Goal: Task Accomplishment & Management: Use online tool/utility

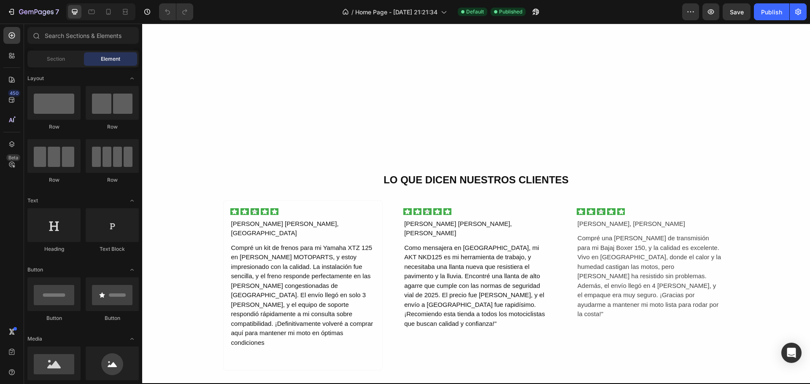
scroll to position [2151, 0]
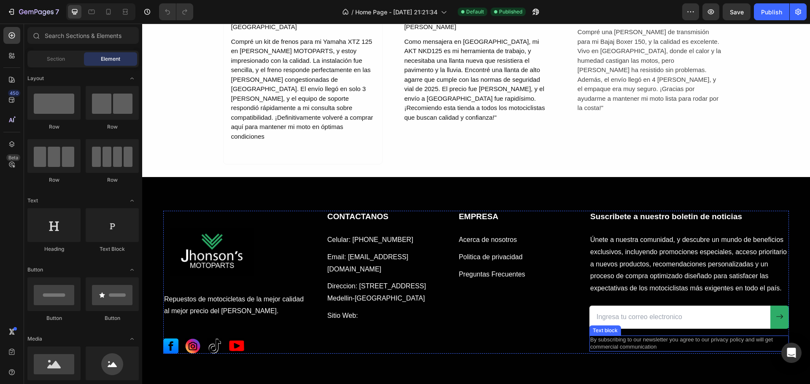
click at [598, 337] on p "By subscribing to our newsletter you agree to our privacy policy and will get c…" at bounding box center [689, 344] width 198 height 14
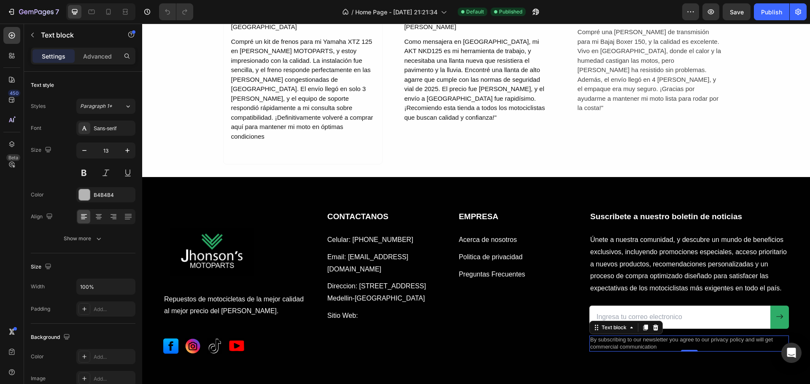
click at [653, 337] on p "By subscribing to our newsletter you agree to our privacy policy and will get c…" at bounding box center [689, 344] width 198 height 14
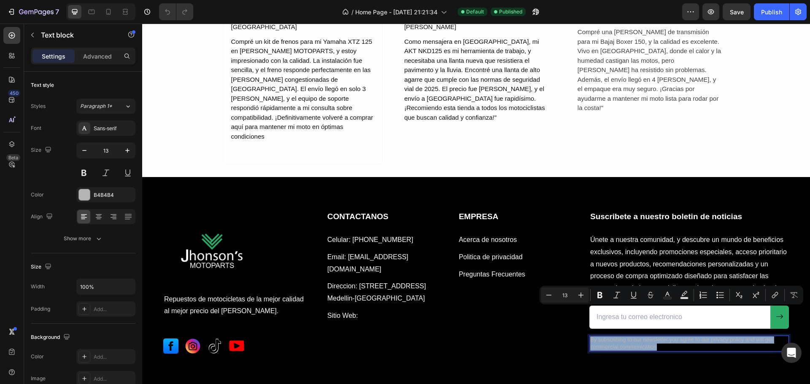
drag, startPoint x: 653, startPoint y: 318, endPoint x: 586, endPoint y: 314, distance: 67.1
click at [590, 337] on p "By subscribing to our newsletter you agree to our privacy policy and will get c…" at bounding box center [689, 344] width 198 height 14
copy p "By subscribing to our newsletter you agree to our privacy policy and will get c…"
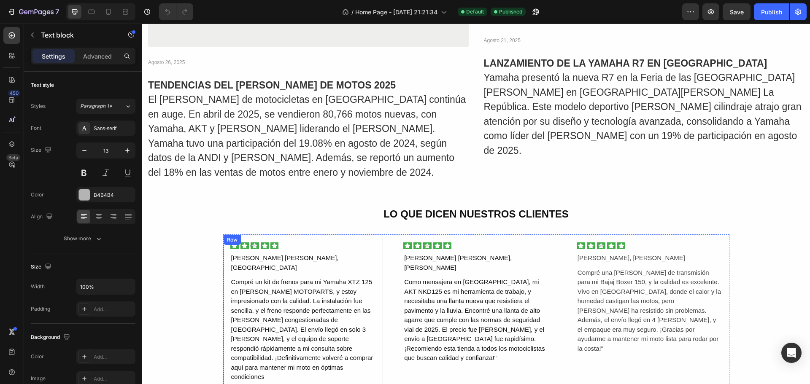
type input "16"
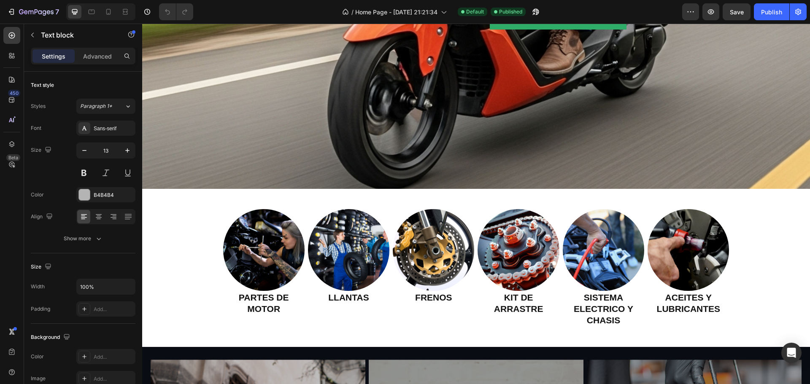
scroll to position [337, 0]
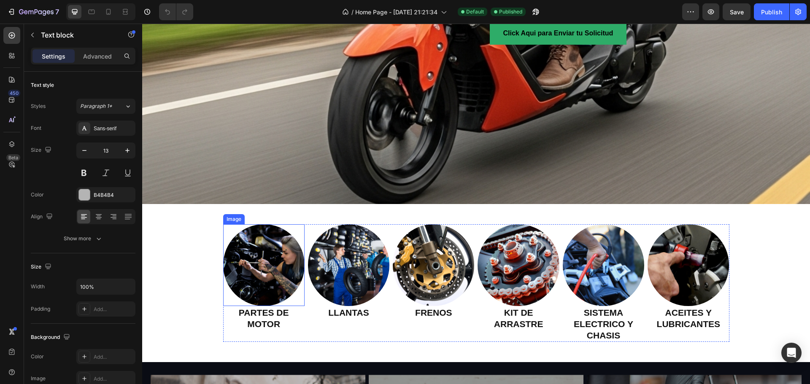
click at [272, 266] on img at bounding box center [263, 264] width 81 height 81
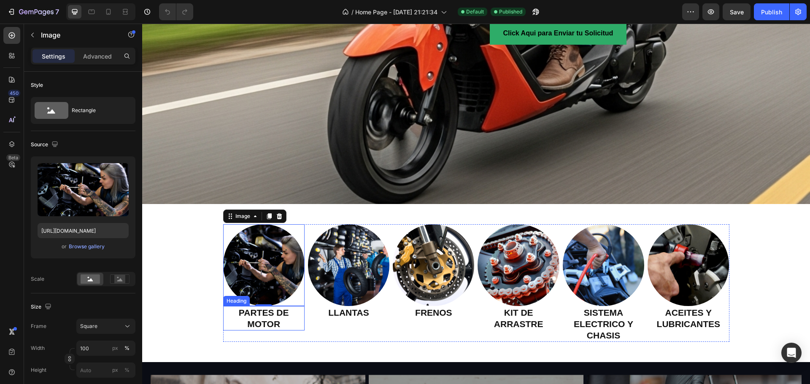
click at [262, 316] on h2 "PARTES DE MOTOR" at bounding box center [263, 318] width 81 height 25
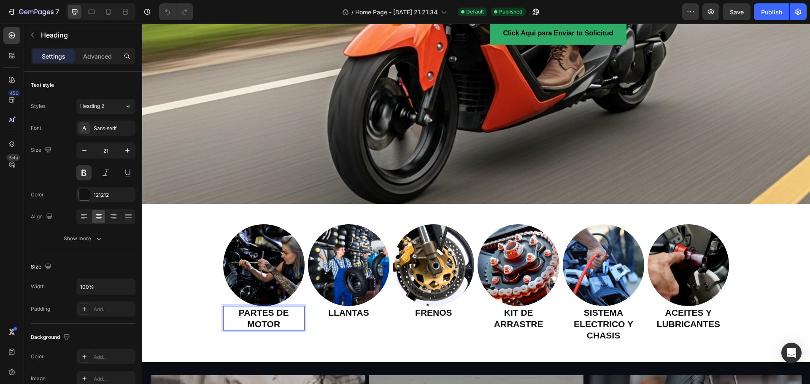
click at [278, 318] on h2 "PARTES DE MOTOR" at bounding box center [263, 318] width 81 height 25
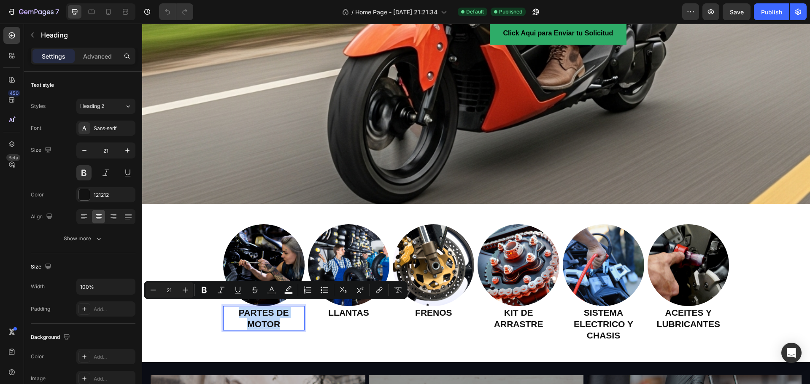
drag, startPoint x: 272, startPoint y: 317, endPoint x: 237, endPoint y: 305, distance: 37.9
click at [237, 307] on p "PARTES DE MOTOR" at bounding box center [264, 318] width 80 height 23
click at [380, 294] on icon "Editor contextual toolbar" at bounding box center [379, 290] width 8 height 8
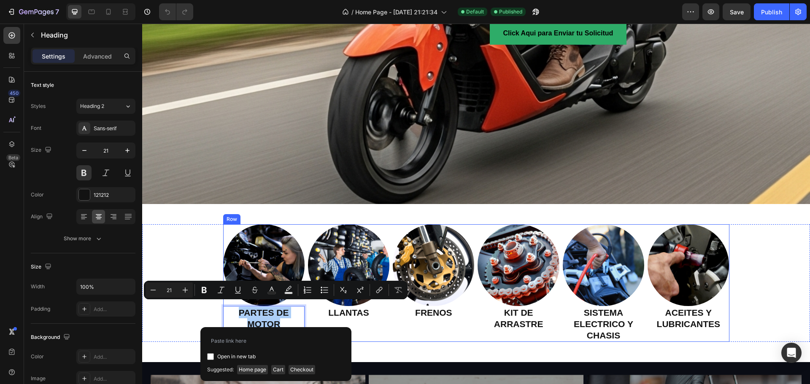
click at [381, 329] on div "Image LLANTAS Heading" at bounding box center [348, 283] width 81 height 118
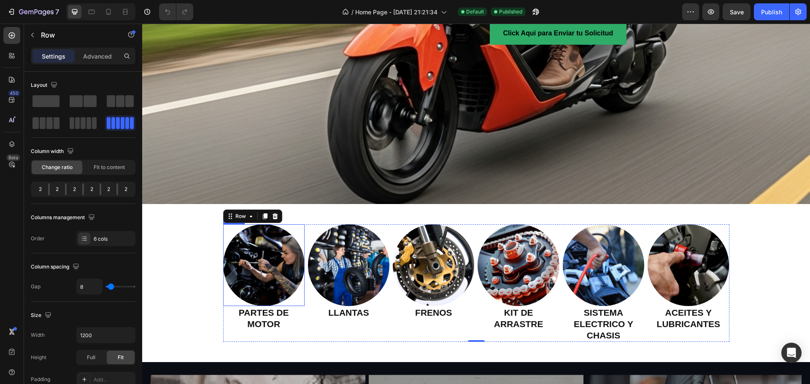
click at [243, 257] on img at bounding box center [263, 264] width 81 height 81
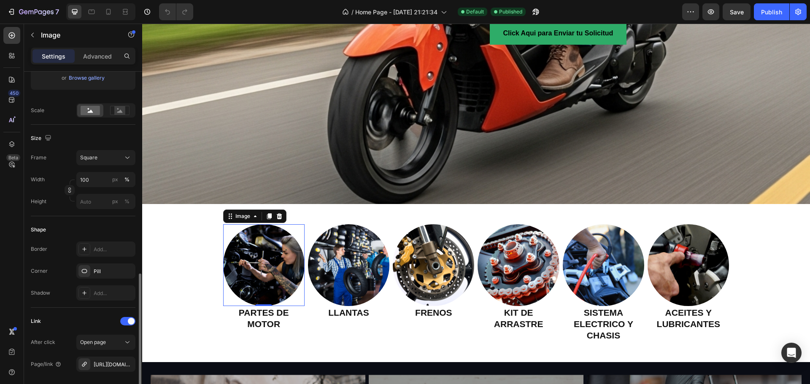
scroll to position [295, 0]
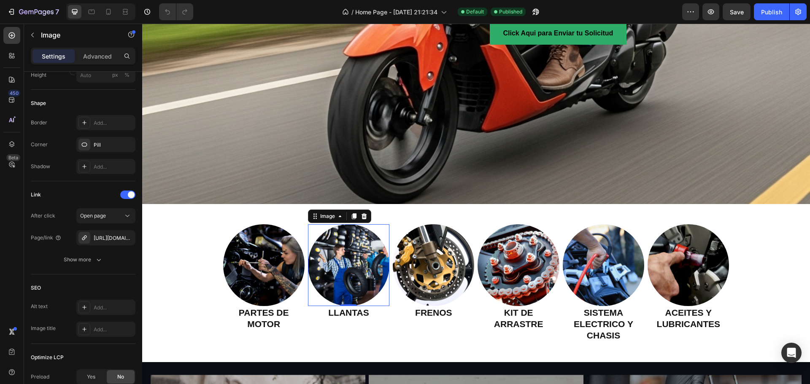
click at [336, 276] on img at bounding box center [348, 264] width 81 height 81
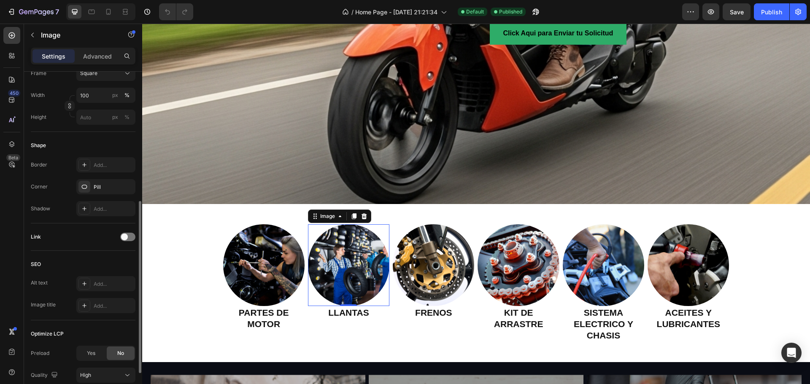
scroll to position [321, 0]
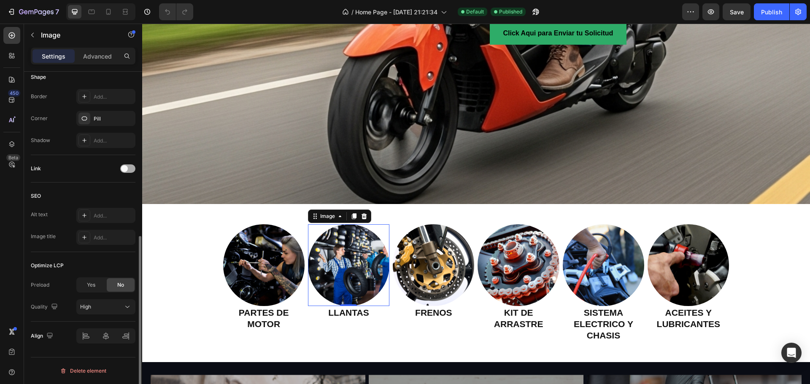
click at [132, 169] on div at bounding box center [127, 168] width 15 height 8
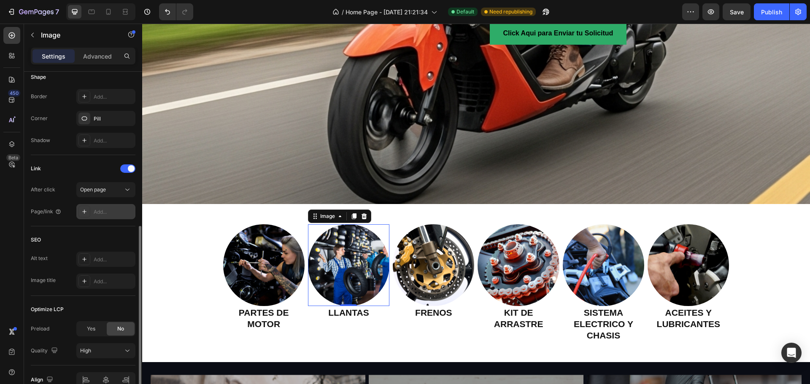
click at [103, 209] on div "Add..." at bounding box center [114, 212] width 40 height 8
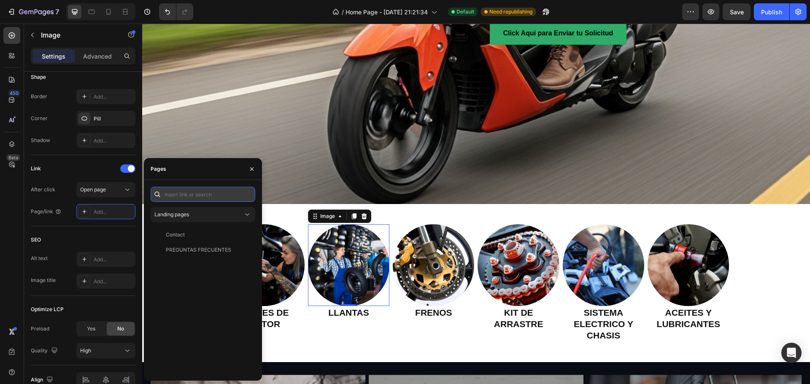
click at [195, 193] on input "text" at bounding box center [203, 194] width 105 height 15
paste input "[URL][DOMAIN_NAME]"
type input "[URL][DOMAIN_NAME]"
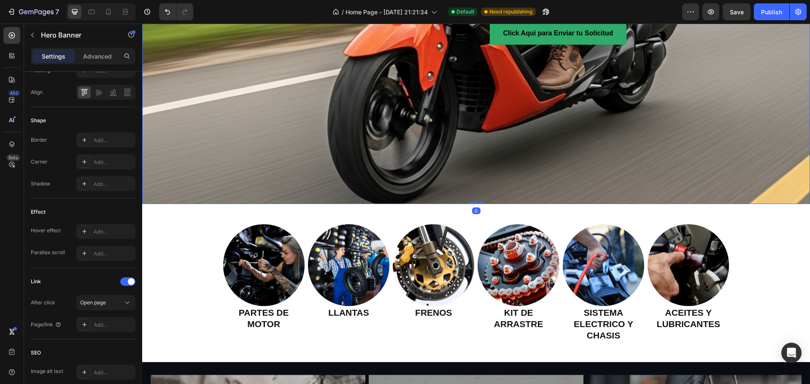
scroll to position [0, 0]
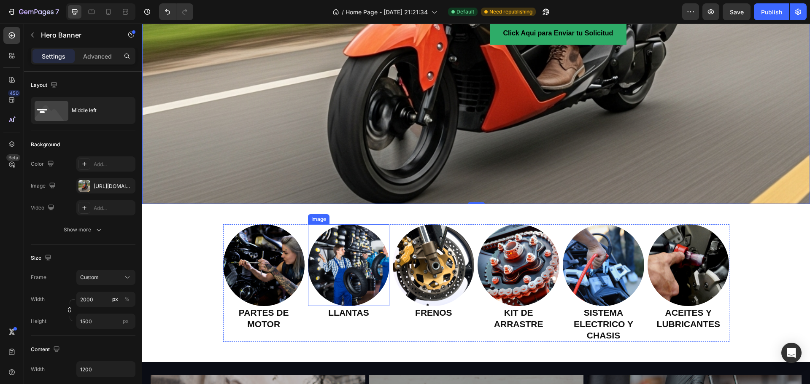
click at [340, 278] on img at bounding box center [348, 264] width 81 height 81
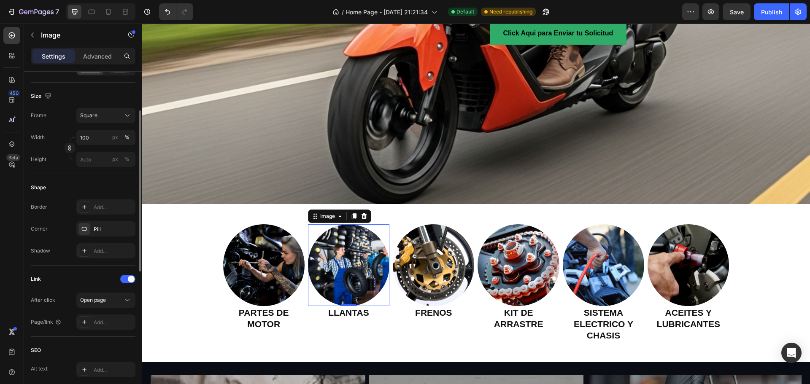
scroll to position [253, 0]
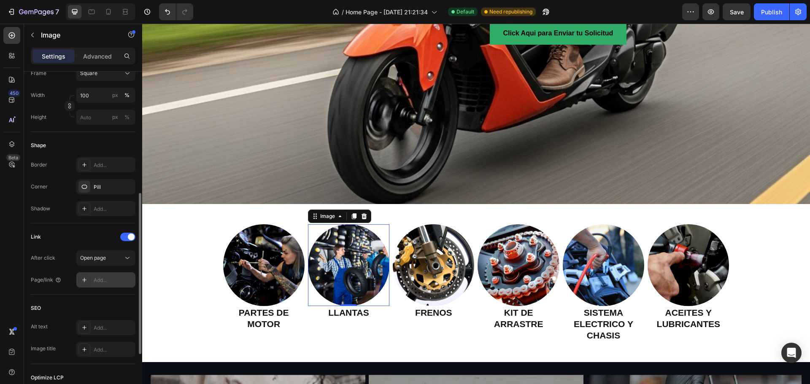
click at [84, 278] on icon at bounding box center [84, 280] width 7 height 7
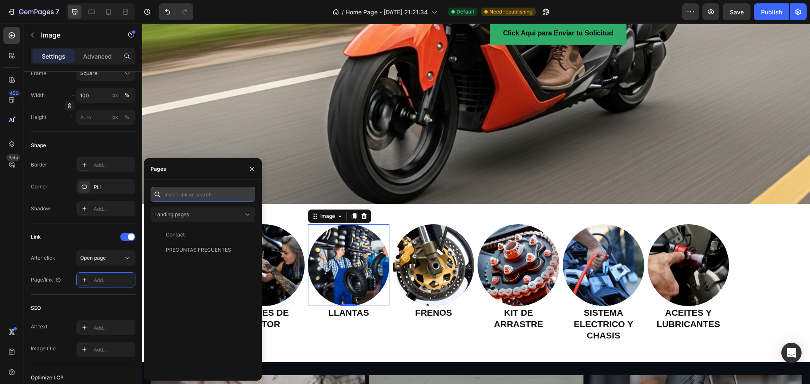
click at [198, 195] on input "text" at bounding box center [203, 194] width 105 height 15
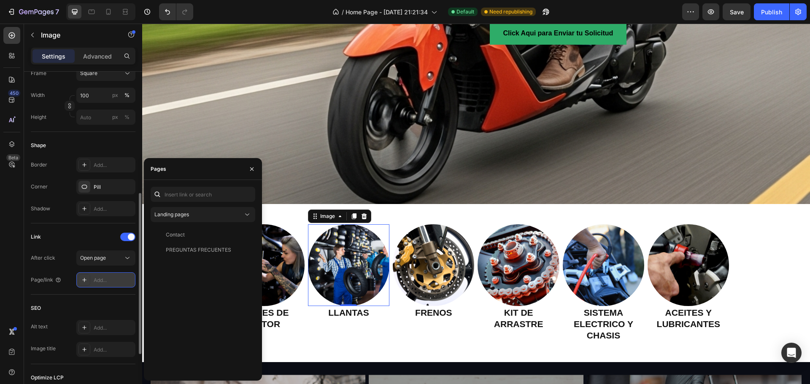
click at [111, 276] on div "Add..." at bounding box center [105, 279] width 59 height 15
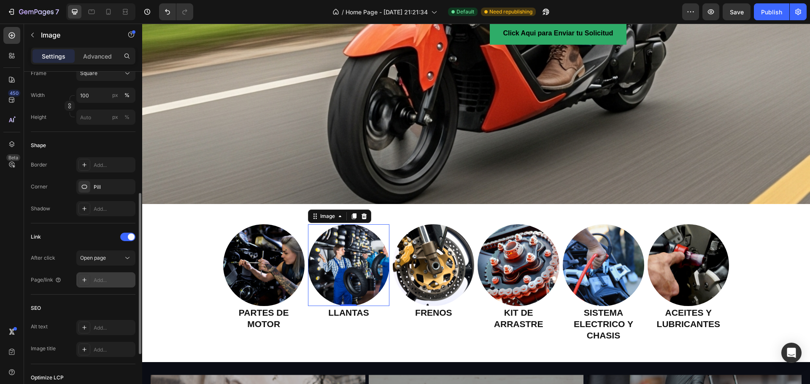
click at [86, 280] on icon at bounding box center [84, 280] width 7 height 7
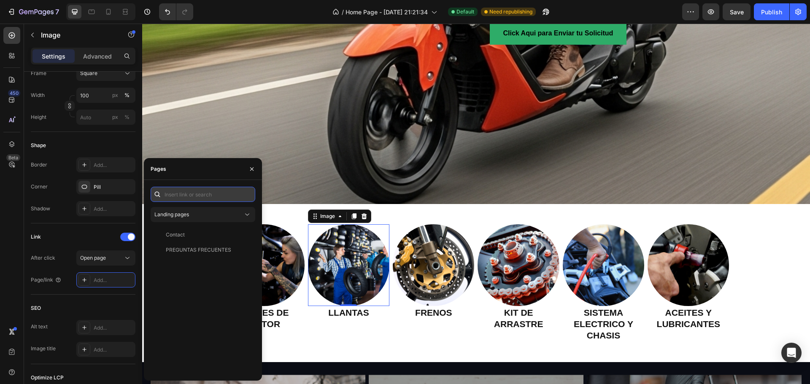
click at [185, 195] on input "text" at bounding box center [203, 194] width 105 height 15
paste input "[URL][DOMAIN_NAME]"
type input "[URL][DOMAIN_NAME]"
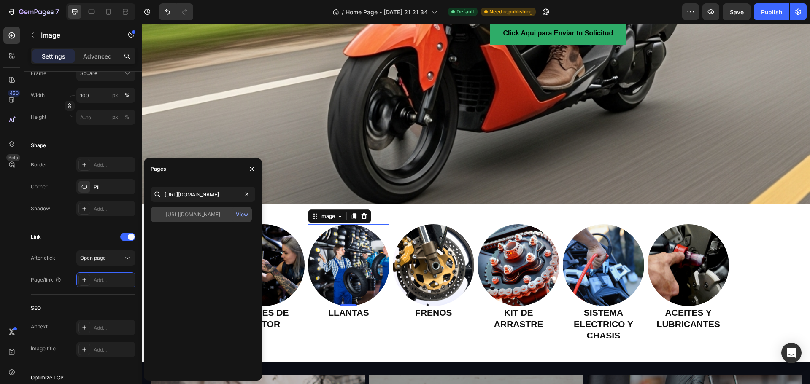
click at [212, 213] on div "[URL][DOMAIN_NAME]" at bounding box center [193, 215] width 54 height 8
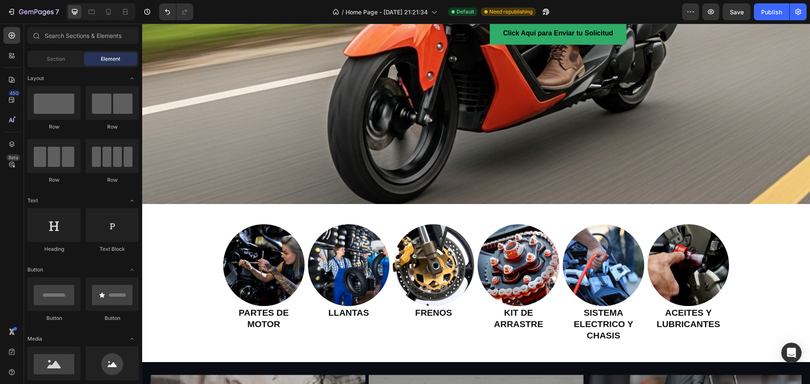
click at [739, 15] on span "Save" at bounding box center [737, 11] width 14 height 7
click at [426, 261] on img at bounding box center [433, 264] width 81 height 81
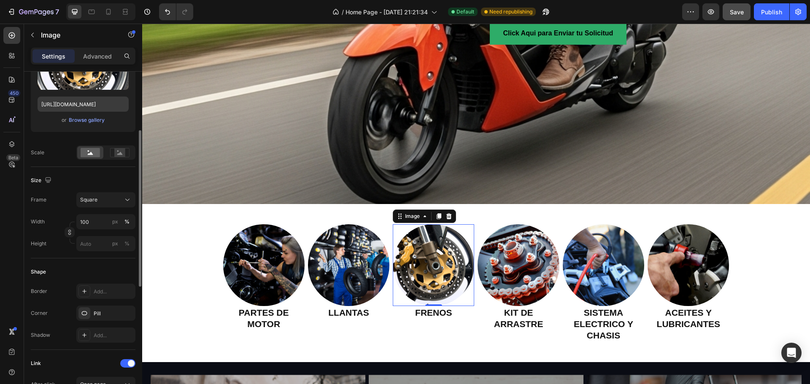
scroll to position [211, 0]
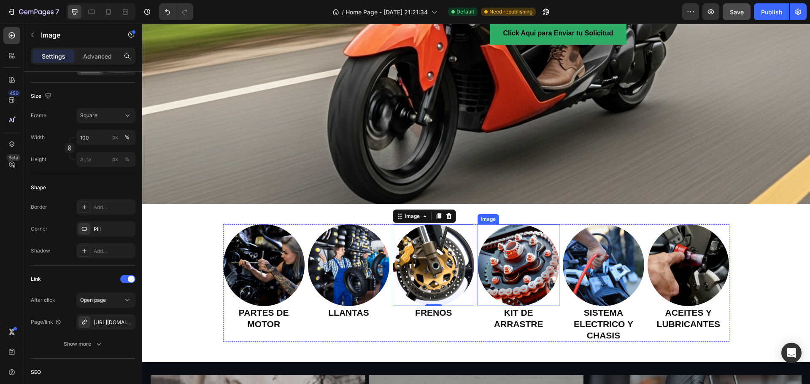
click at [523, 254] on img at bounding box center [517, 264] width 81 height 81
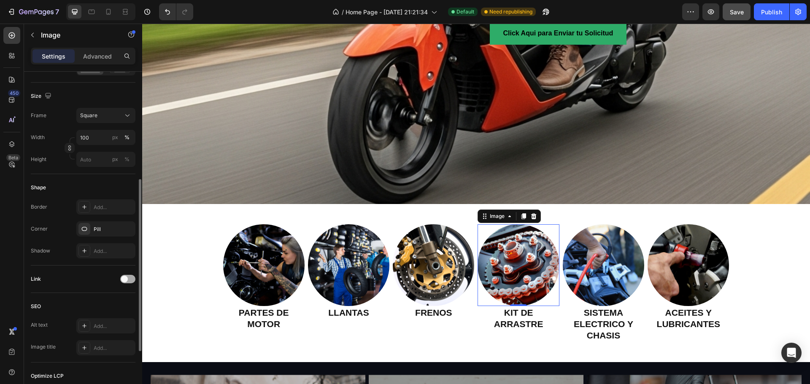
click at [131, 278] on div at bounding box center [127, 279] width 15 height 8
click at [97, 324] on div "Add..." at bounding box center [114, 323] width 40 height 8
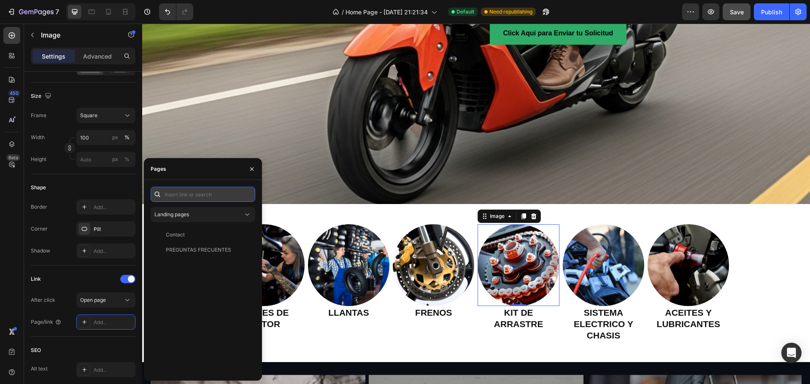
click at [191, 197] on input "text" at bounding box center [203, 194] width 105 height 15
paste input "[URL][DOMAIN_NAME]"
type input "[URL][DOMAIN_NAME]"
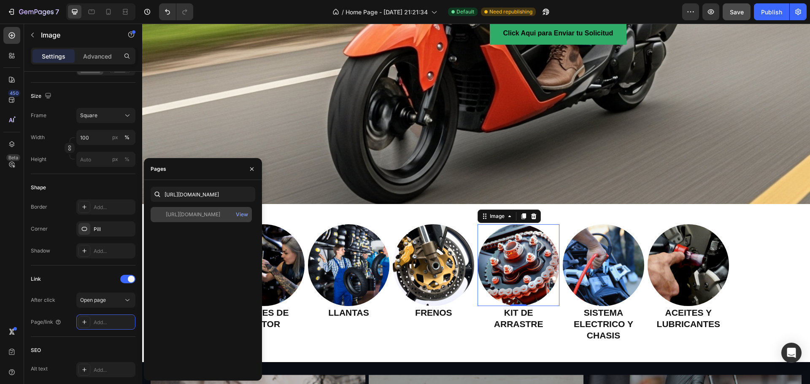
click at [202, 214] on div "[URL][DOMAIN_NAME]" at bounding box center [193, 215] width 54 height 8
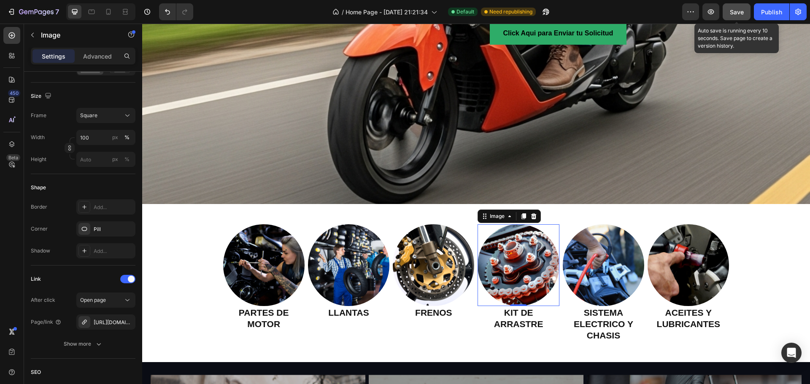
click at [733, 13] on span "Save" at bounding box center [737, 11] width 14 height 7
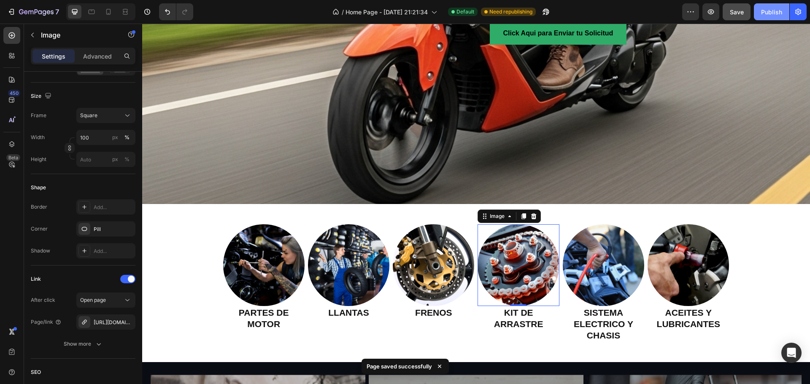
click at [769, 11] on div "Publish" at bounding box center [771, 12] width 21 height 9
click at [602, 259] on img at bounding box center [603, 264] width 81 height 81
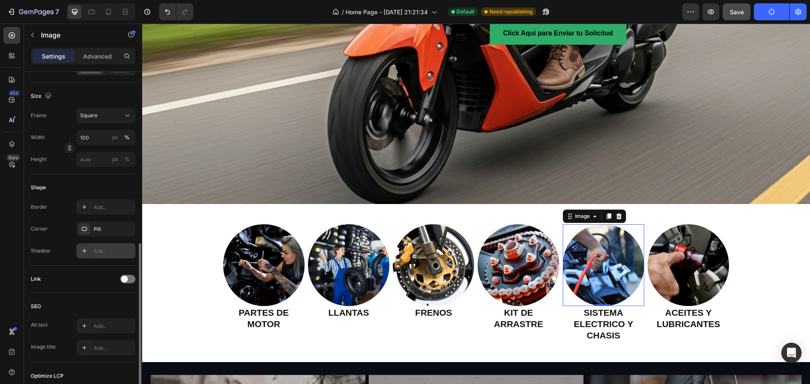
scroll to position [253, 0]
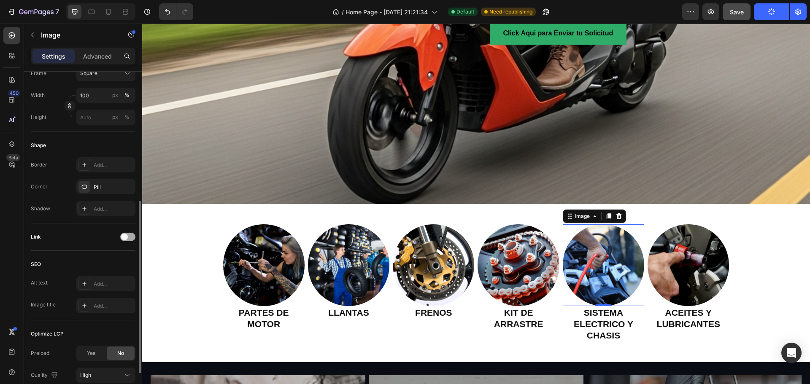
click at [131, 235] on div at bounding box center [127, 237] width 15 height 8
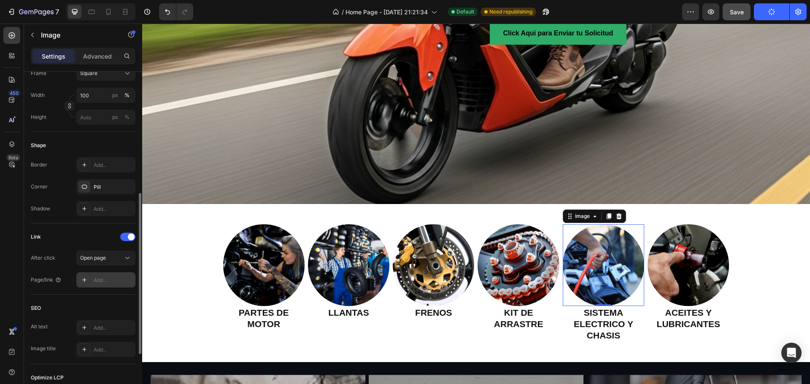
click at [100, 279] on div "Add..." at bounding box center [114, 281] width 40 height 8
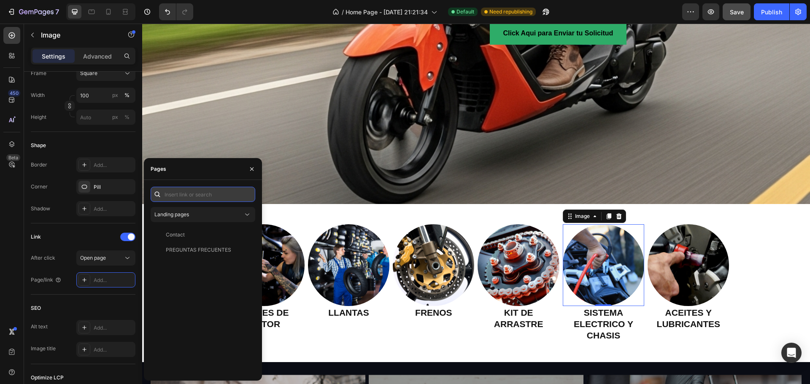
click at [202, 193] on input "text" at bounding box center [203, 194] width 105 height 15
paste input "[URL][DOMAIN_NAME]"
type input "[URL][DOMAIN_NAME]"
click at [212, 215] on div "[URL][DOMAIN_NAME]" at bounding box center [193, 215] width 54 height 8
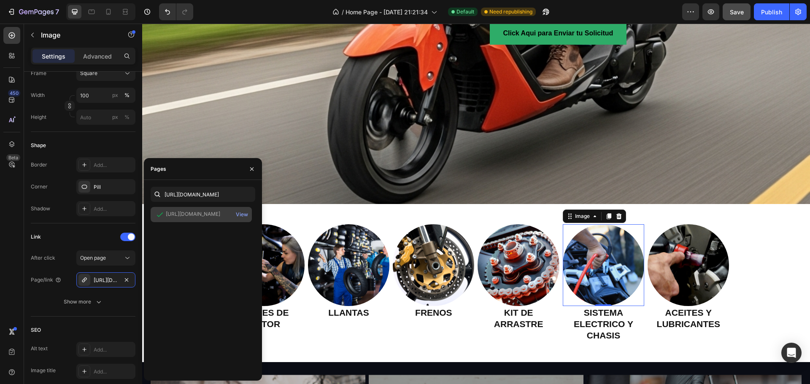
scroll to position [0, 0]
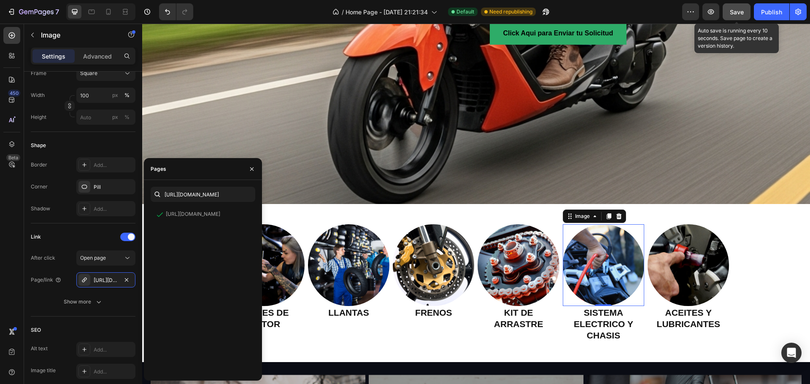
click at [735, 12] on span "Save" at bounding box center [737, 11] width 14 height 7
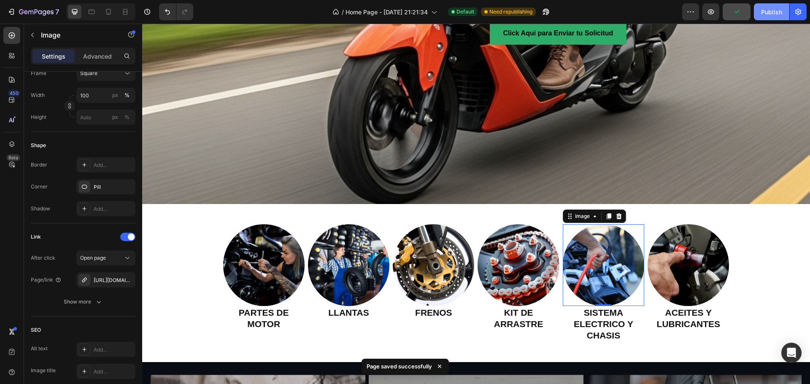
click at [762, 9] on div "Publish" at bounding box center [771, 12] width 21 height 9
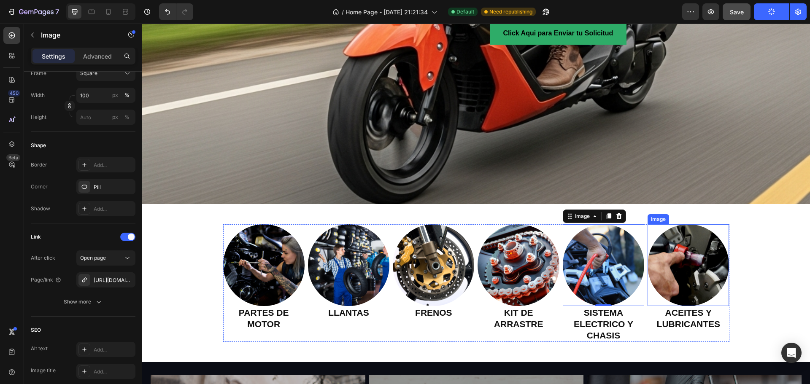
click at [673, 256] on img at bounding box center [687, 264] width 81 height 81
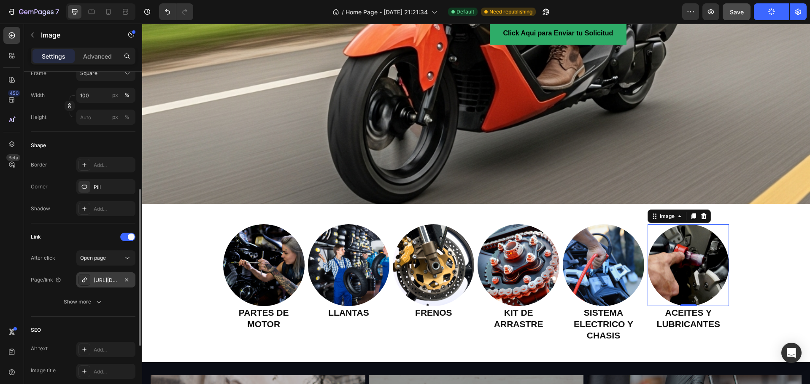
click at [110, 280] on div "[URL][DOMAIN_NAME]" at bounding box center [106, 281] width 24 height 8
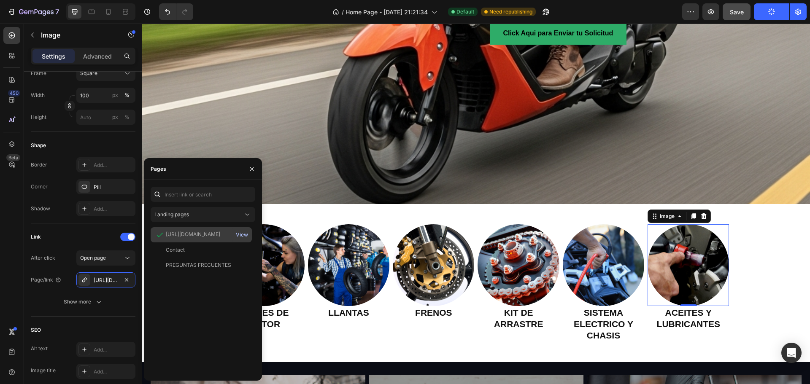
click at [242, 234] on div "View" at bounding box center [242, 235] width 12 height 8
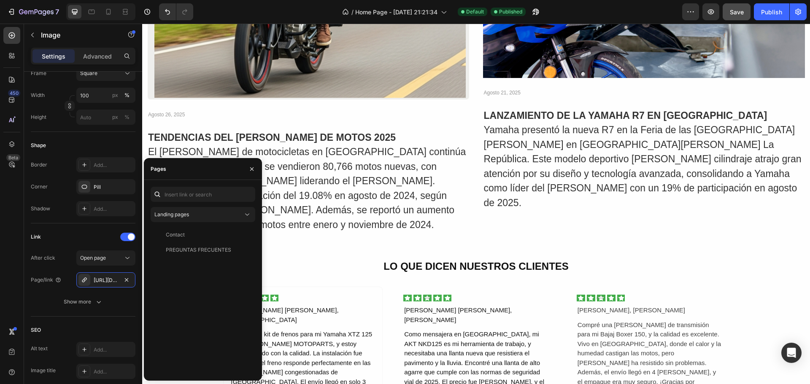
scroll to position [2151, 0]
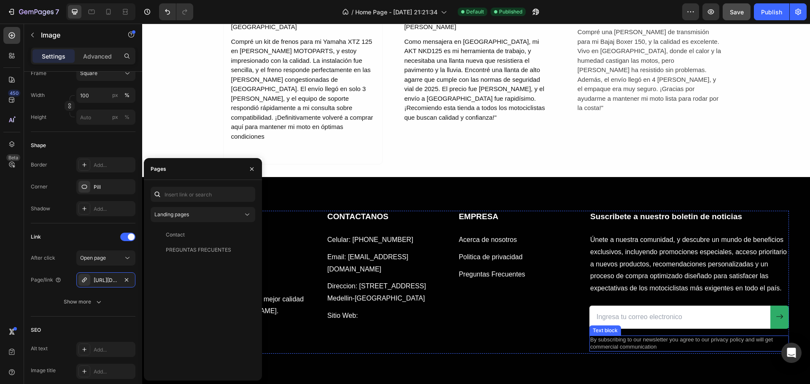
click at [604, 337] on p "By subscribing to our newsletter you agree to our privacy policy and will get c…" at bounding box center [689, 344] width 198 height 14
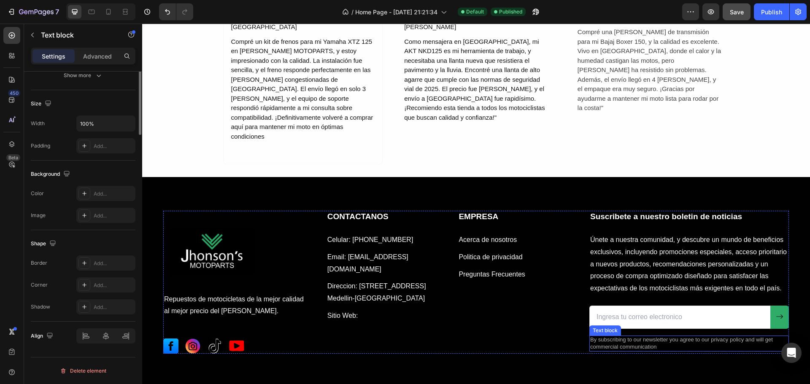
scroll to position [0, 0]
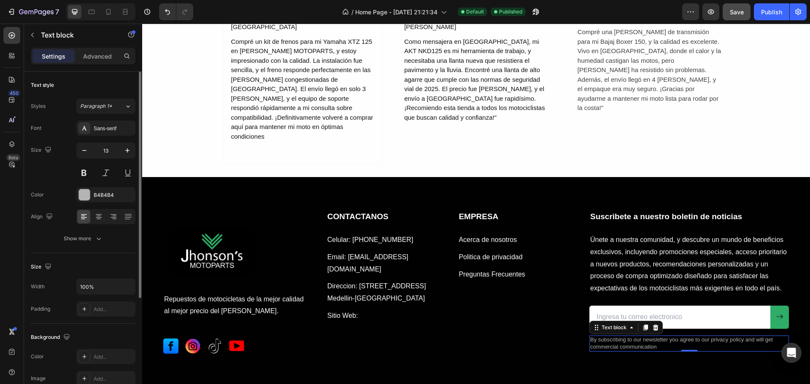
click at [654, 337] on p "By subscribing to our newsletter you agree to our privacy policy and will get c…" at bounding box center [689, 344] width 198 height 14
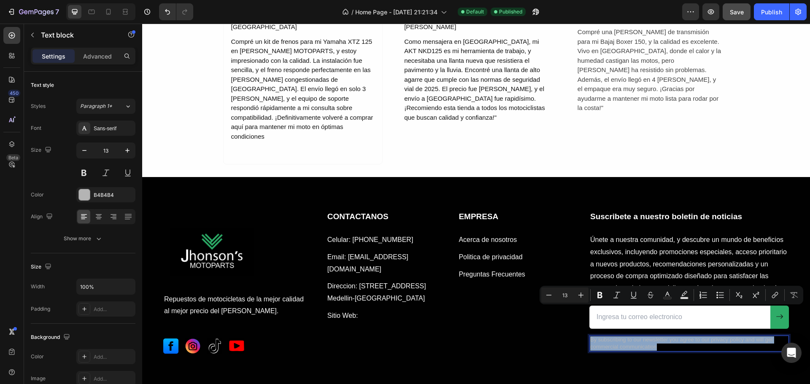
drag, startPoint x: 655, startPoint y: 318, endPoint x: 587, endPoint y: 314, distance: 68.0
click at [590, 337] on p "By subscribing to our newsletter you agree to our privacy policy and will get c…" at bounding box center [689, 344] width 198 height 14
copy p "By subscribing to our newsletter you agree to our privacy policy and will get c…"
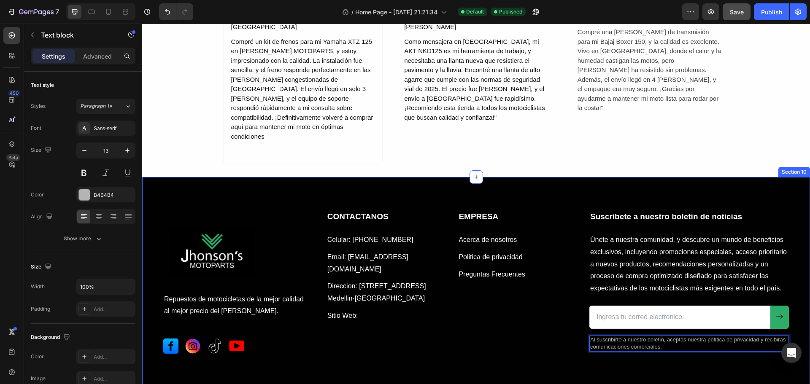
click at [553, 330] on div "Image Repuestos de motocicletas de la mejor calidad al mejor precio del [PERSON…" at bounding box center [476, 309] width 626 height 196
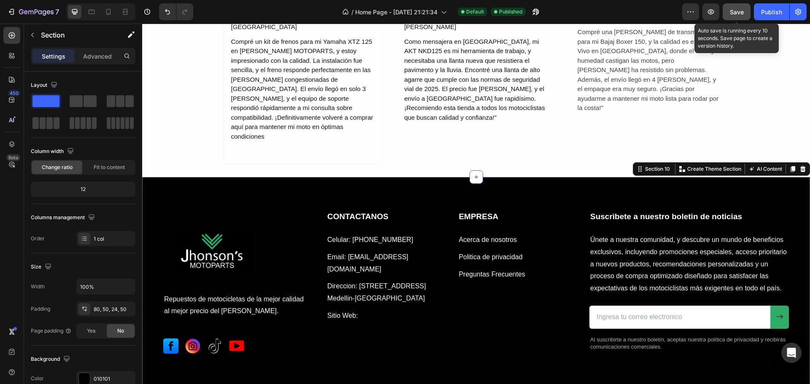
click at [736, 8] on div "Save" at bounding box center [737, 12] width 14 height 9
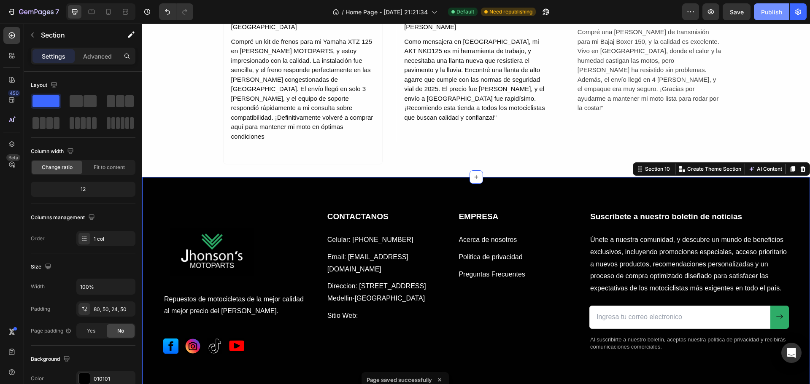
click at [768, 10] on div "Publish" at bounding box center [771, 12] width 21 height 9
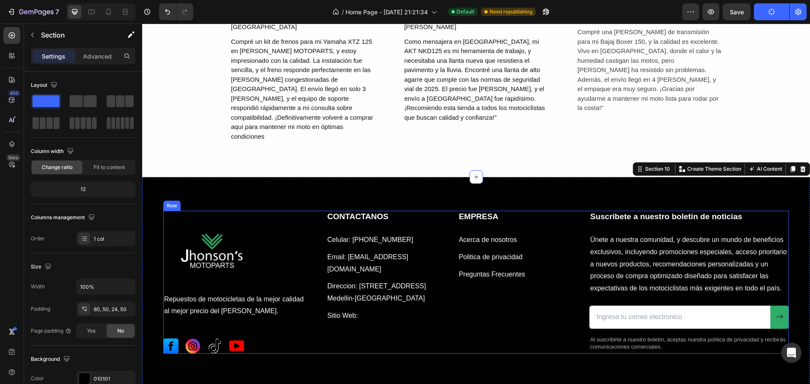
click at [446, 306] on div "CONTACTANOS Heading Celular: [PHONE_NUMBER] Text block Email: [EMAIL_ADDRESS][D…" at bounding box center [450, 282] width 249 height 143
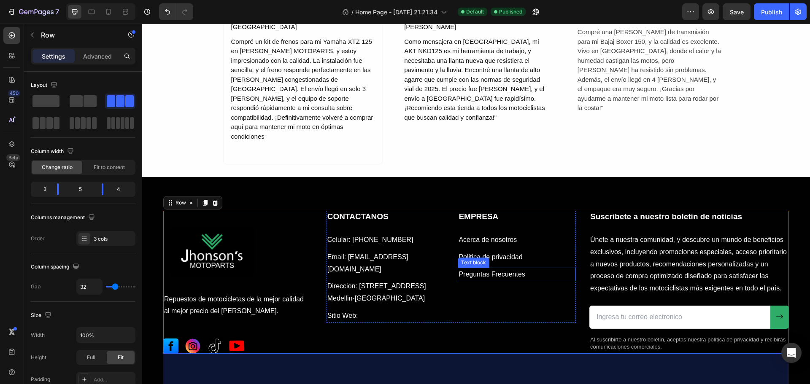
click at [487, 271] on link "Preguntas Frecuentes" at bounding box center [491, 274] width 66 height 7
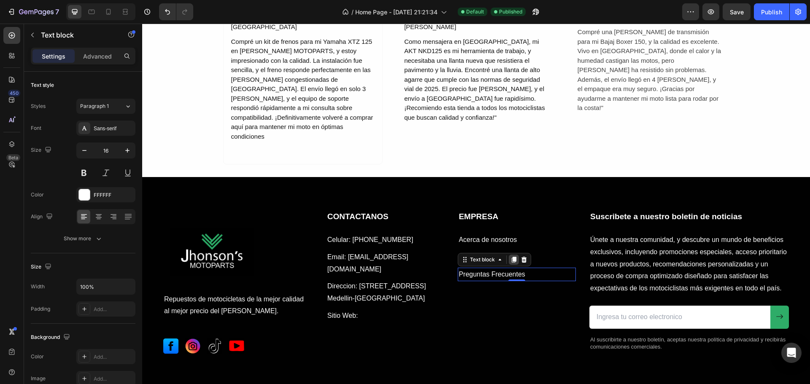
click at [512, 257] on icon at bounding box center [514, 260] width 5 height 6
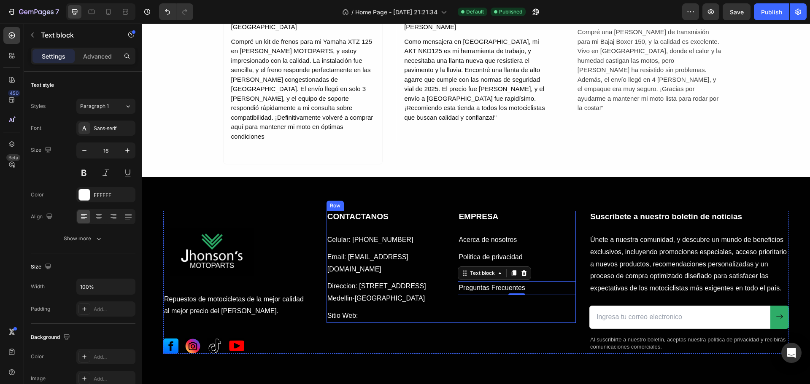
click at [514, 274] on div "EMPRESA Heading Acerca de nosotros Text block Politica de privacidad Text block…" at bounding box center [517, 267] width 118 height 112
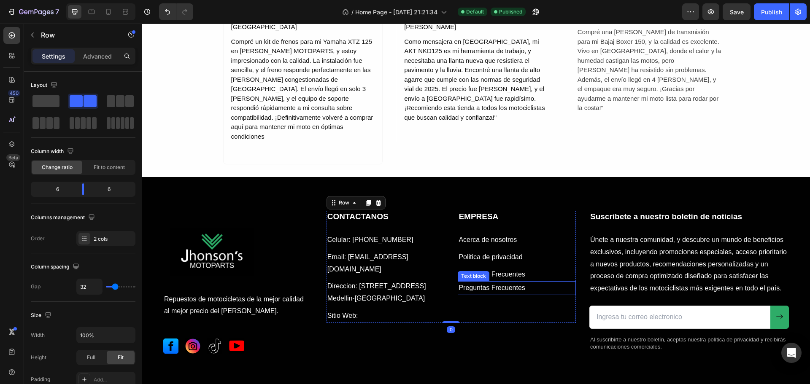
click at [518, 284] on link "Preguntas Frecuentes" at bounding box center [491, 287] width 66 height 7
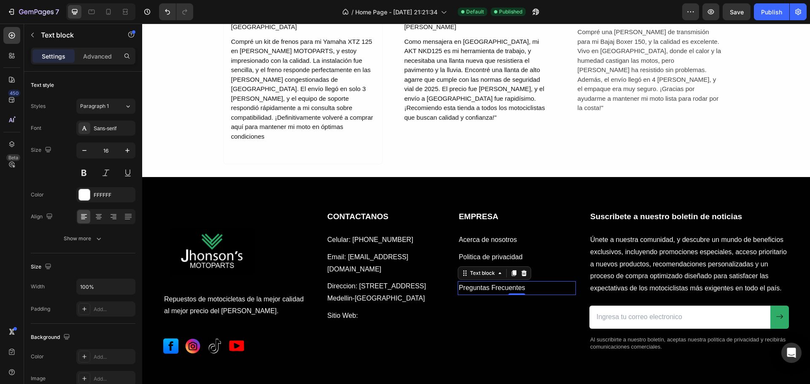
click at [522, 282] on p "Preguntas Frecuentes" at bounding box center [516, 288] width 116 height 12
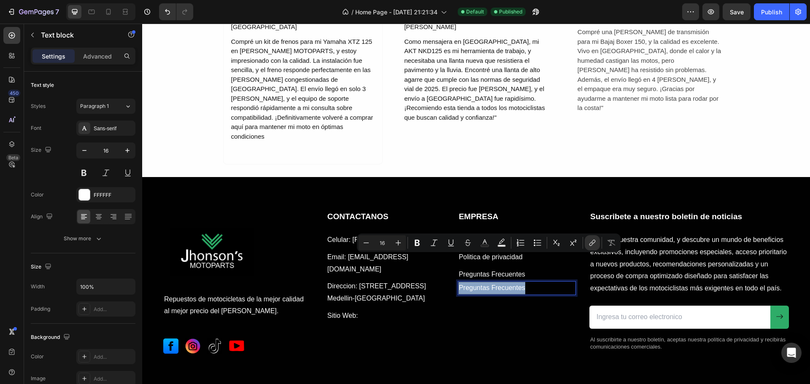
drag, startPoint x: 522, startPoint y: 258, endPoint x: 457, endPoint y: 255, distance: 65.0
click at [458, 282] on p "Preguntas Frecuentes" at bounding box center [516, 288] width 116 height 12
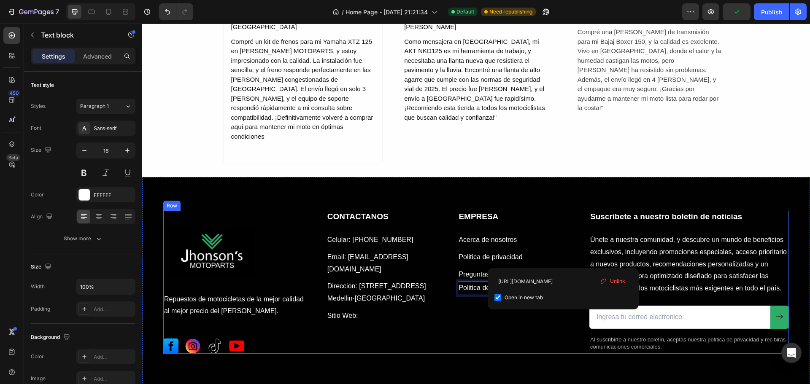
click at [457, 292] on div "CONTACTANOS Heading Celular: [PHONE_NUMBER] Text block Email: [EMAIL_ADDRESS][D…" at bounding box center [450, 282] width 249 height 143
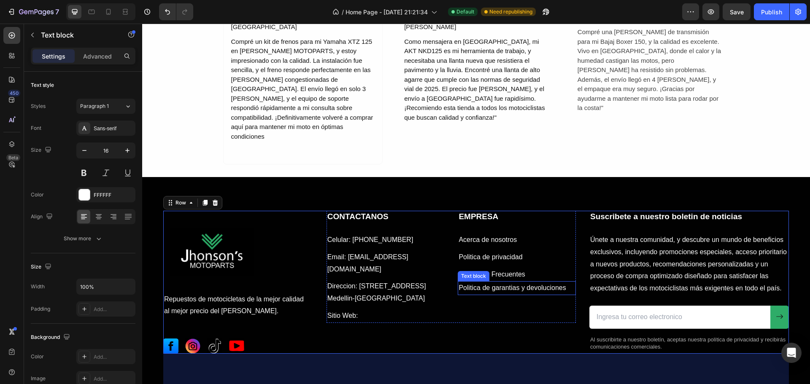
click at [461, 284] on link "Politica de garantias y devoluciones" at bounding box center [511, 287] width 107 height 7
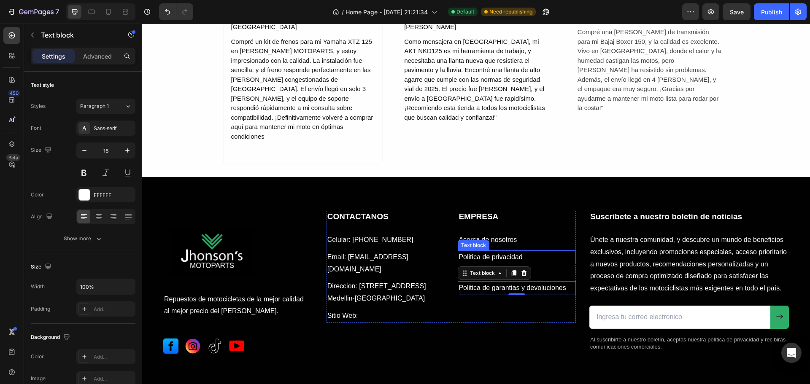
click at [470, 251] on p "Politica de privacidad" at bounding box center [516, 257] width 116 height 12
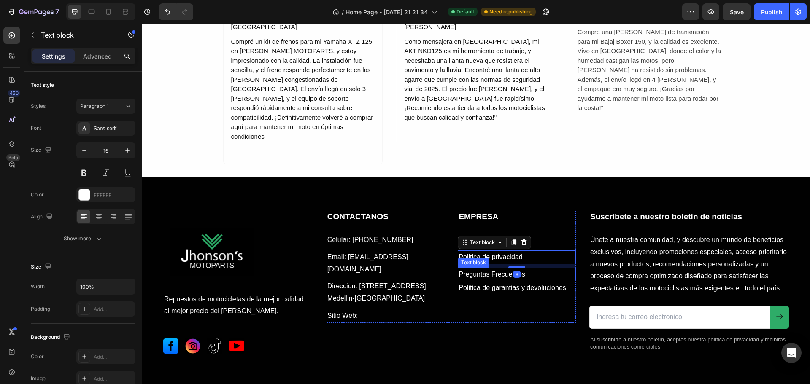
click at [469, 271] on link "Preguntas Frecuentes" at bounding box center [491, 274] width 66 height 7
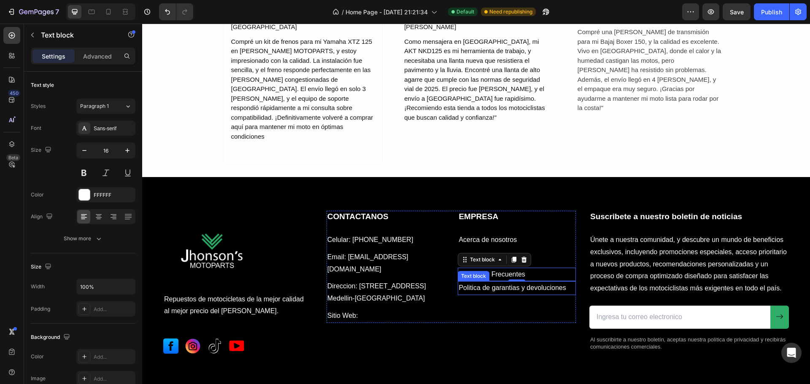
click at [483, 284] on link "Politica de garantias y devoluciones" at bounding box center [511, 287] width 107 height 7
click at [513, 296] on div at bounding box center [516, 297] width 17 height 3
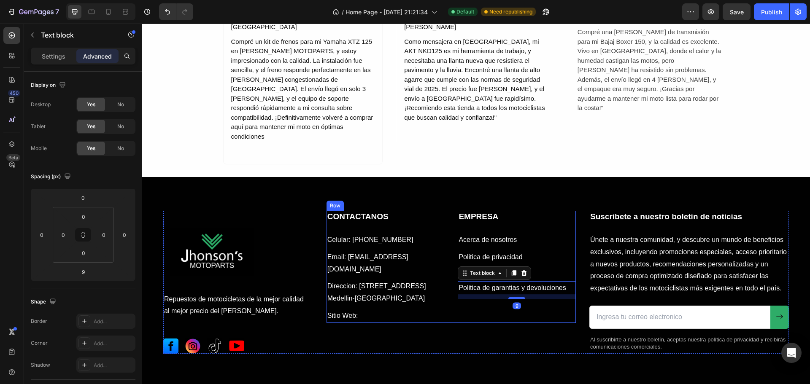
click at [500, 275] on div "EMPRESA Heading Acerca de nosotros Text block Politica de privacidad Text block…" at bounding box center [517, 267] width 118 height 112
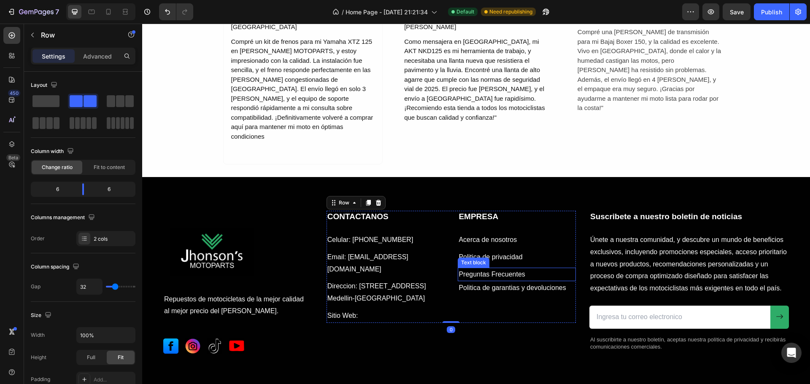
click at [499, 271] on link "Preguntas Frecuentes" at bounding box center [491, 274] width 66 height 7
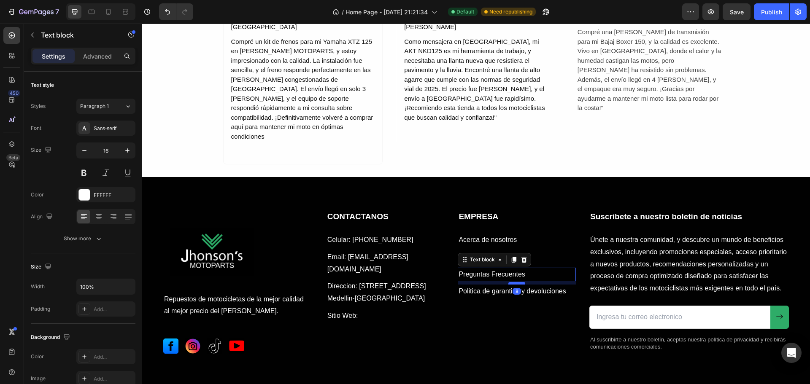
click at [511, 282] on div at bounding box center [516, 283] width 17 height 3
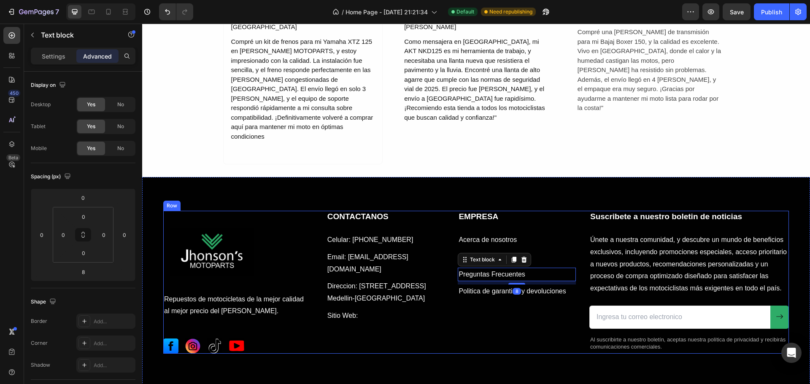
click at [509, 292] on div "CONTACTANOS Heading Celular: [PHONE_NUMBER] Text block Email: [EMAIL_ADDRESS][D…" at bounding box center [450, 282] width 249 height 143
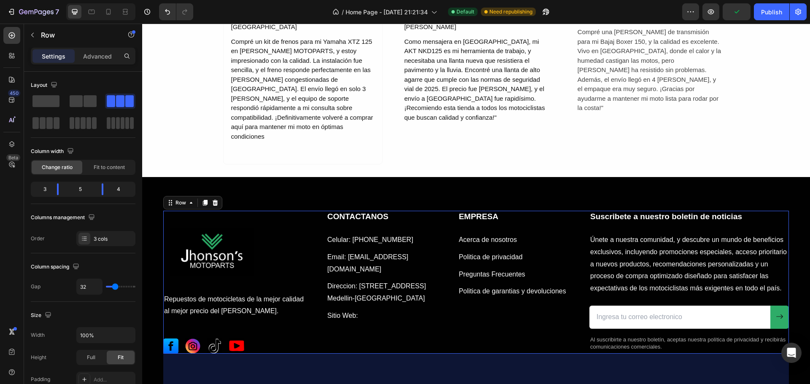
click at [485, 290] on div "CONTACTANOS Heading Celular: [PHONE_NUMBER] Text block Email: [EMAIL_ADDRESS][D…" at bounding box center [450, 282] width 249 height 143
click at [738, 12] on span "Save" at bounding box center [737, 11] width 14 height 7
click at [767, 13] on div "Publish" at bounding box center [771, 12] width 21 height 9
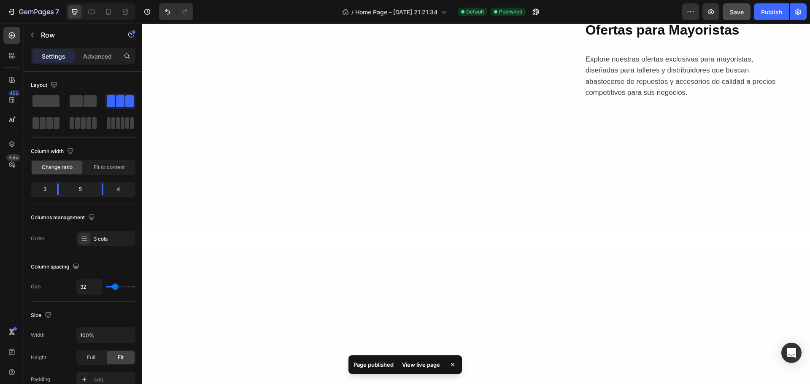
scroll to position [968, 0]
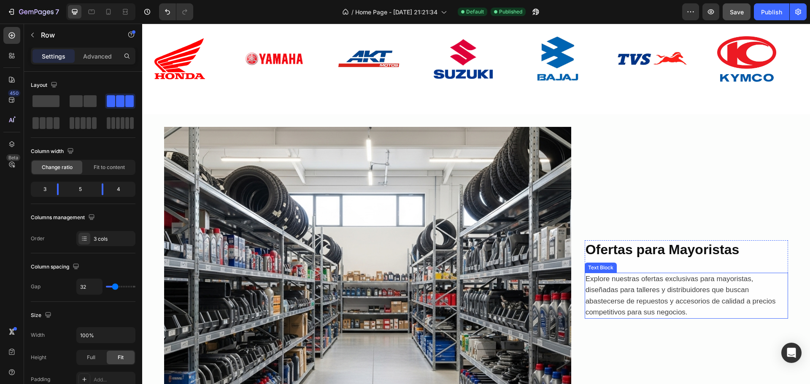
click at [585, 275] on span "Explore nuestras ofertas exclusivas para mayoristas, diseñadas para talleres y …" at bounding box center [680, 295] width 190 height 41
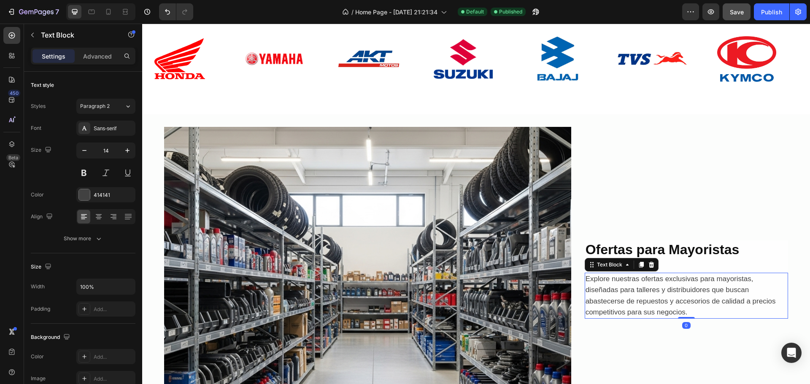
click at [685, 311] on p "Explore nuestras ofertas exclusivas para mayoristas, diseñadas para talleres y …" at bounding box center [686, 296] width 202 height 44
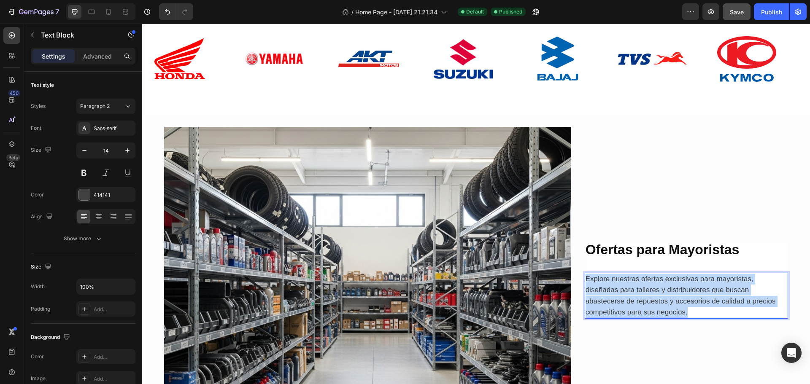
drag, startPoint x: 685, startPoint y: 311, endPoint x: 582, endPoint y: 275, distance: 109.7
click at [585, 274] on p "Explore nuestras ofertas exclusivas para mayoristas, diseñadas para talleres y …" at bounding box center [686, 296] width 202 height 44
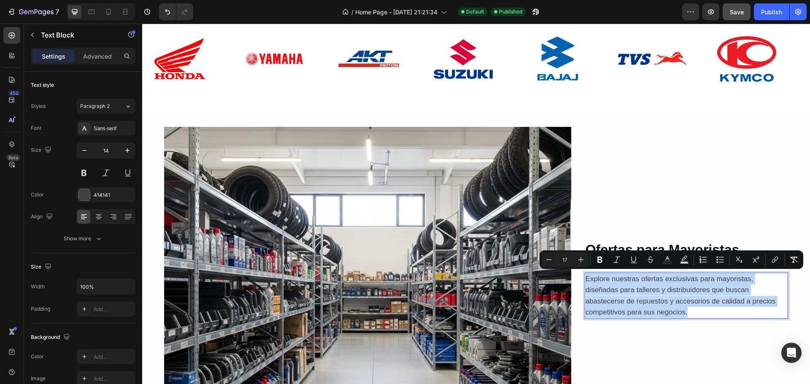
copy span "Explore nuestras ofertas exclusivas para mayoristas, diseñadas para talleres y …"
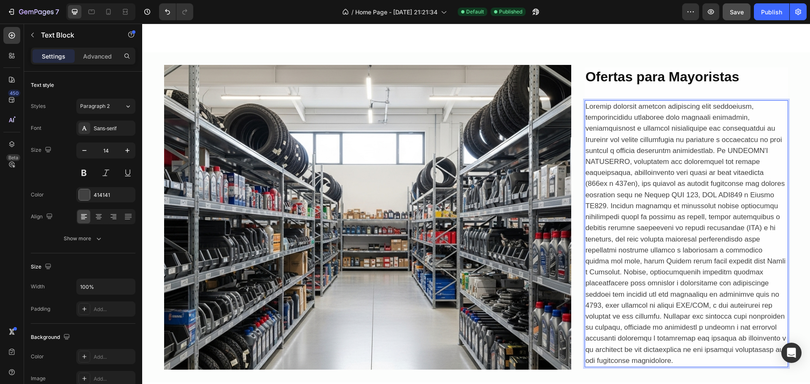
scroll to position [1027, 0]
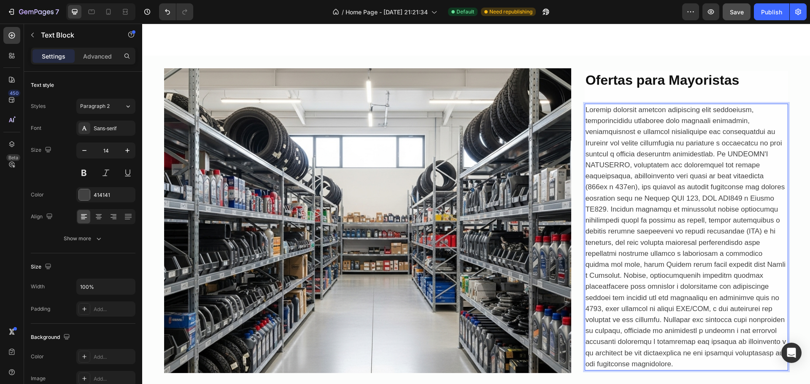
click at [661, 183] on span "Rich Text Editor. Editing area: main" at bounding box center [685, 237] width 200 height 262
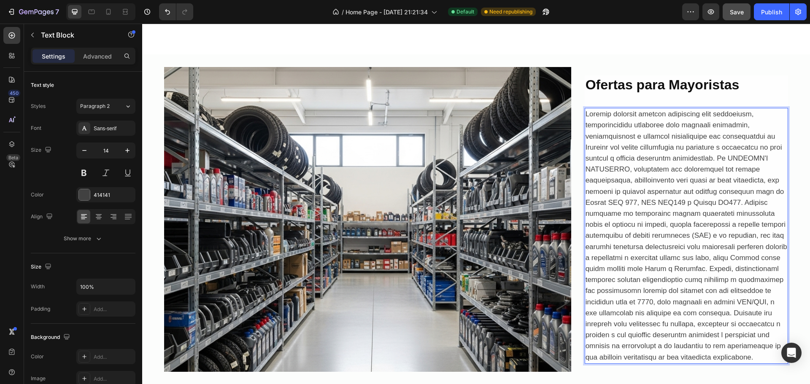
click at [602, 206] on span "Rich Text Editor. Editing area: main" at bounding box center [686, 235] width 202 height 251
click at [697, 194] on span "Rich Text Editor. Editing area: main" at bounding box center [684, 235] width 199 height 251
click at [713, 195] on span "Rich Text Editor. Editing area: main" at bounding box center [686, 235] width 202 height 251
click at [774, 185] on p "Rich Text Editor. Editing area: main" at bounding box center [686, 236] width 202 height 254
click at [730, 228] on span "Rich Text Editor. Editing area: main" at bounding box center [684, 235] width 198 height 251
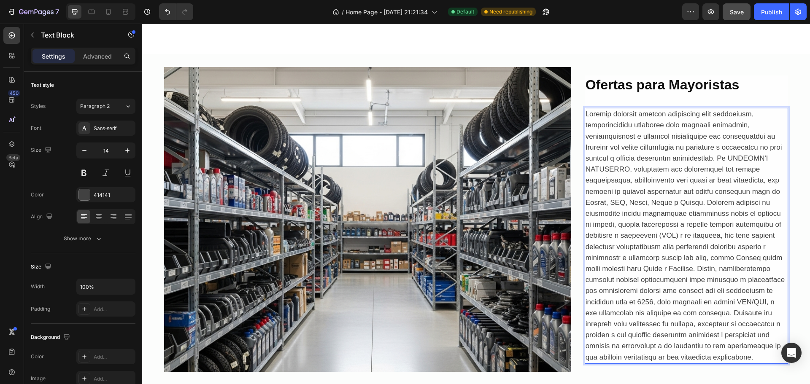
click at [774, 229] on span "Rich Text Editor. Editing area: main" at bounding box center [684, 235] width 199 height 251
click at [610, 240] on span "Rich Text Editor. Editing area: main" at bounding box center [684, 235] width 199 height 251
click at [605, 316] on span "Rich Text Editor. Editing area: main" at bounding box center [684, 235] width 199 height 251
click at [700, 295] on span "Rich Text Editor. Editing area: main" at bounding box center [684, 235] width 199 height 251
click at [613, 307] on span "Rich Text Editor. Editing area: main" at bounding box center [685, 235] width 200 height 251
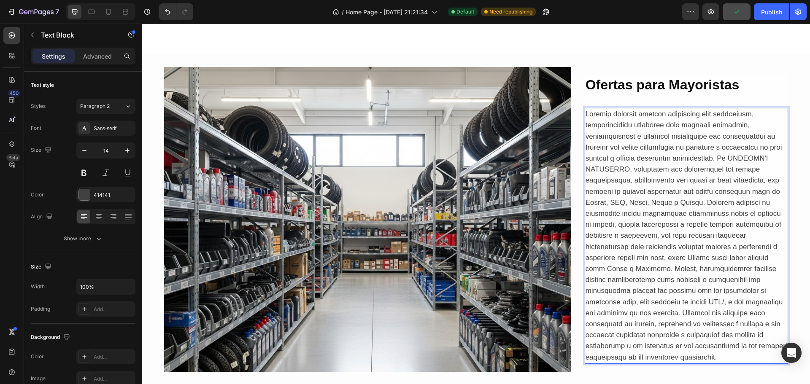
scroll to position [1033, 0]
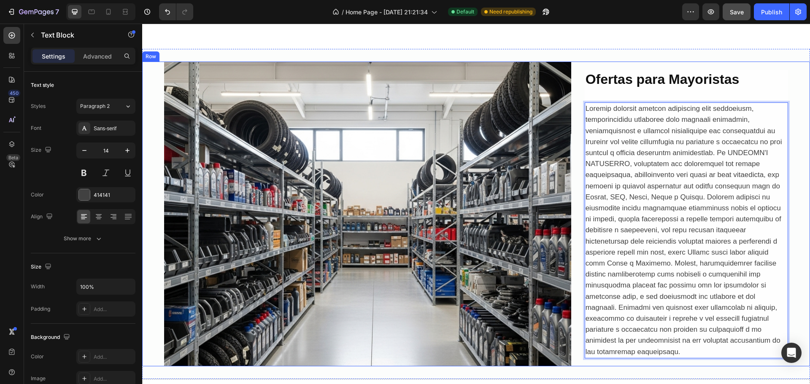
click at [798, 271] on div "Image Ofertas para Mayoristas Heading Text Block 0 Row Row" at bounding box center [476, 214] width 668 height 305
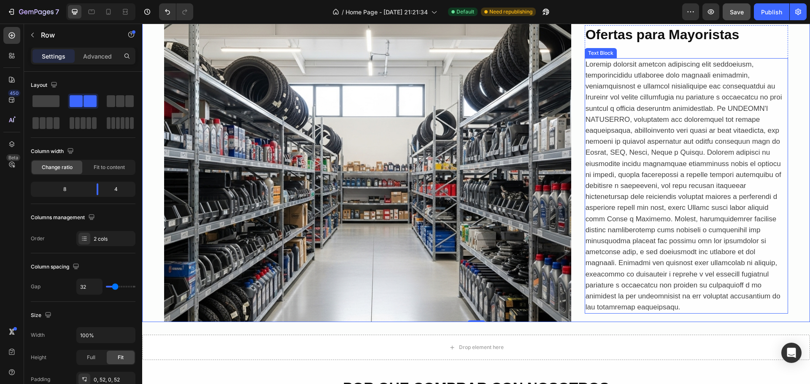
scroll to position [1118, 0]
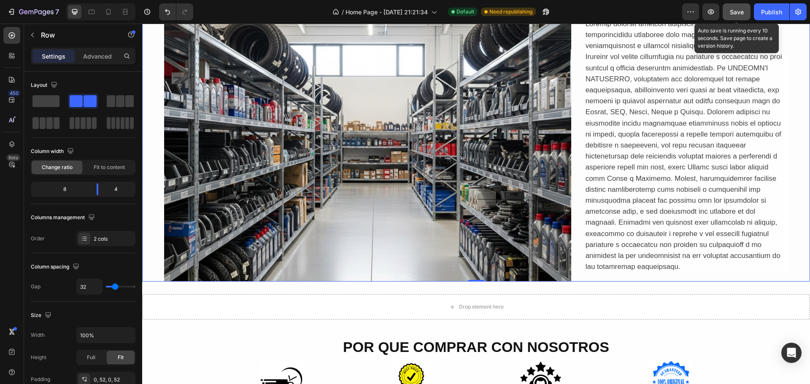
click at [733, 12] on span "Save" at bounding box center [737, 11] width 14 height 7
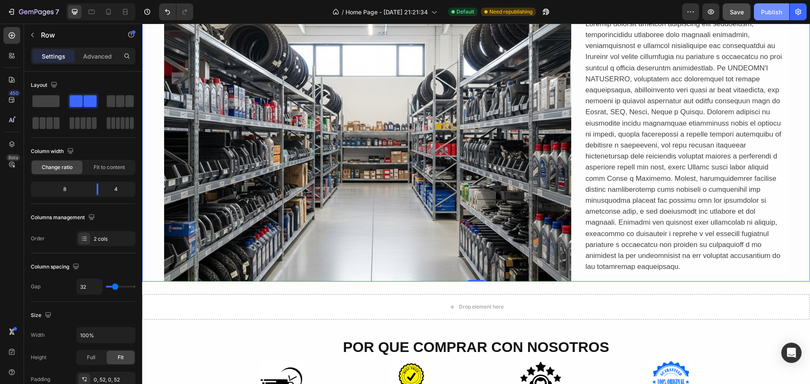
click at [767, 13] on div "Publish" at bounding box center [771, 12] width 21 height 9
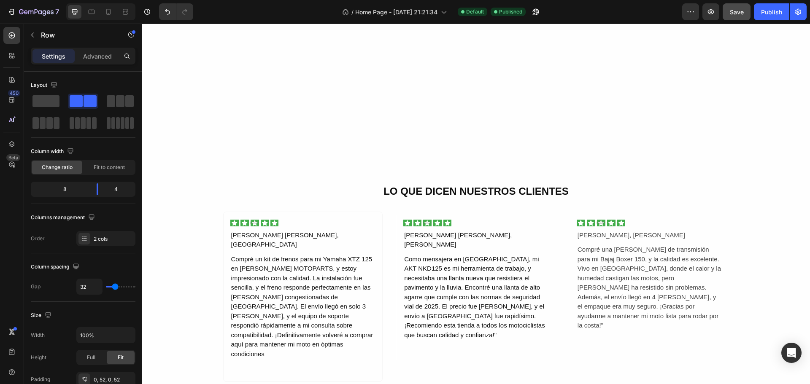
scroll to position [2151, 0]
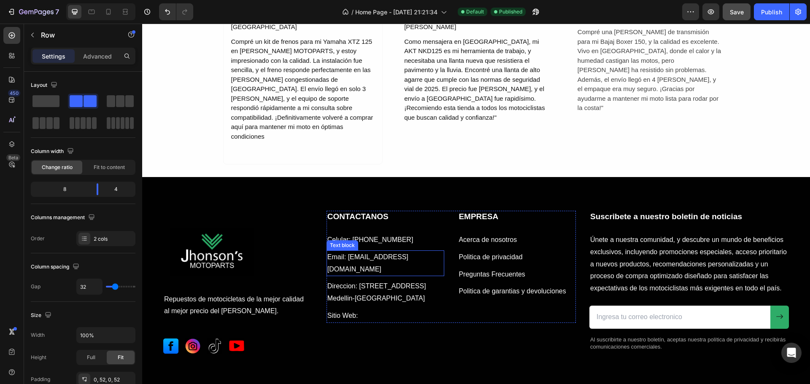
click at [439, 251] on p "Email: [EMAIL_ADDRESS][DOMAIN_NAME]" at bounding box center [385, 263] width 116 height 24
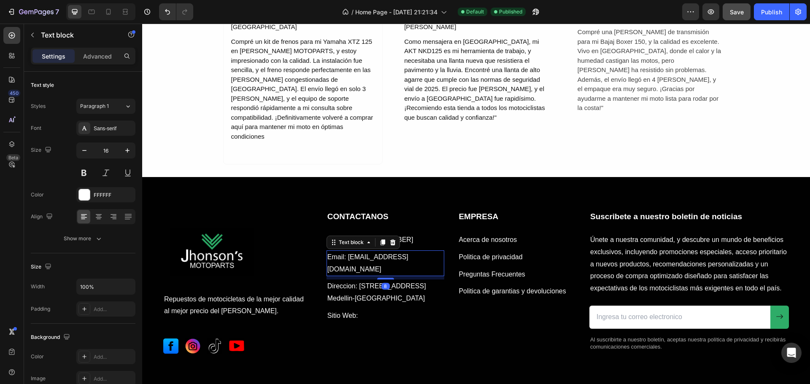
click at [438, 251] on p "Email: [EMAIL_ADDRESS][DOMAIN_NAME]" at bounding box center [385, 263] width 116 height 24
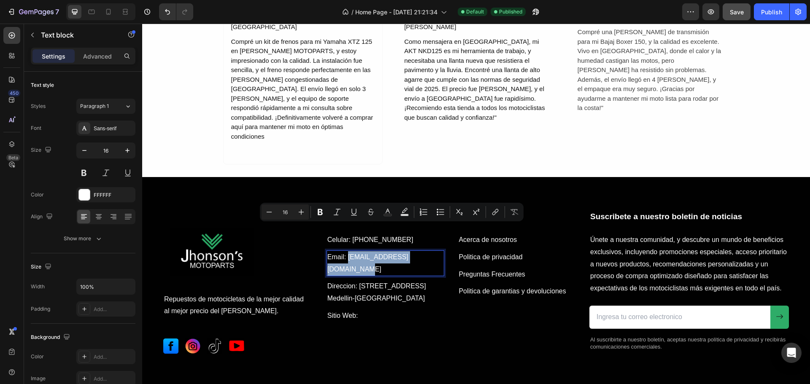
drag, startPoint x: 438, startPoint y: 227, endPoint x: 345, endPoint y: 225, distance: 92.8
click at [345, 251] on p "Email: [EMAIL_ADDRESS][DOMAIN_NAME]" at bounding box center [385, 263] width 116 height 24
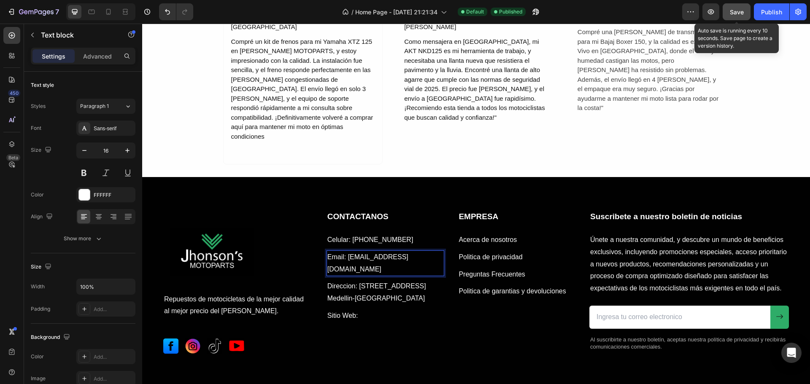
click at [736, 12] on span "Save" at bounding box center [737, 11] width 14 height 7
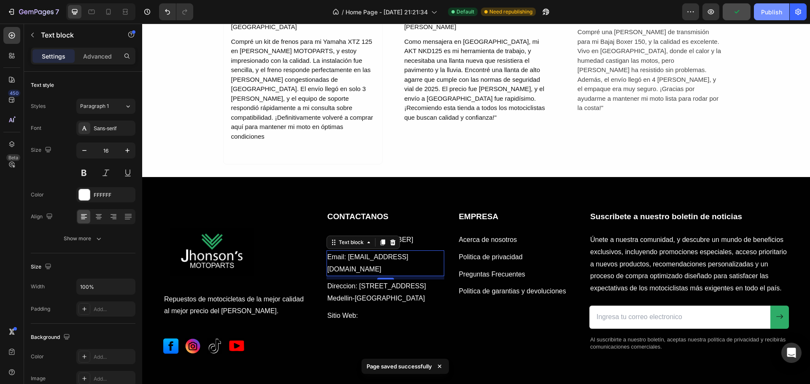
click at [764, 11] on div "Publish" at bounding box center [771, 12] width 21 height 9
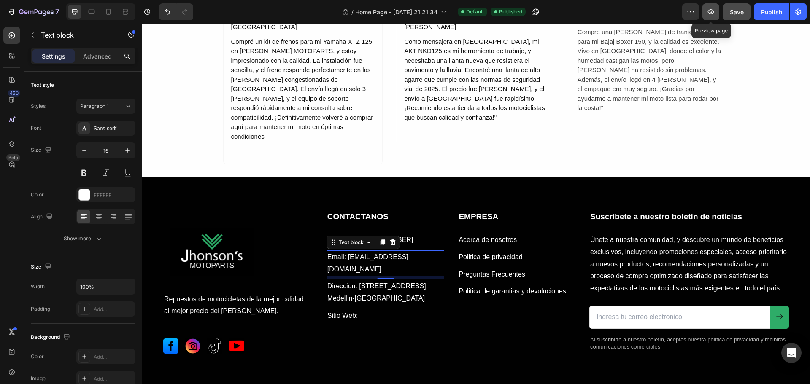
click at [711, 10] on icon "button" at bounding box center [710, 12] width 8 height 8
click at [353, 310] on p "Sitio Web:" at bounding box center [385, 316] width 116 height 12
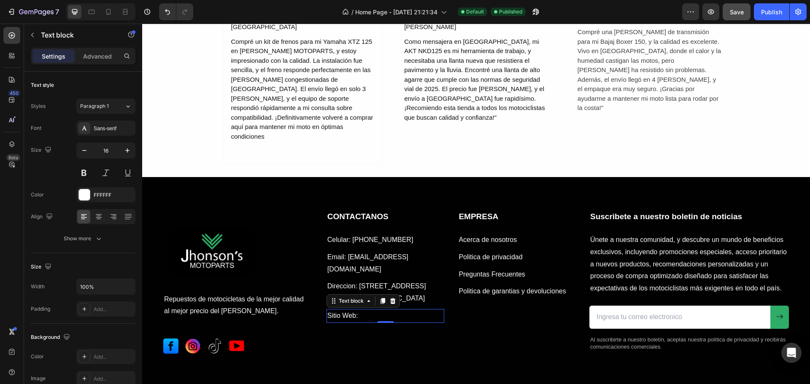
click at [362, 310] on p "Sitio Web:" at bounding box center [385, 316] width 116 height 12
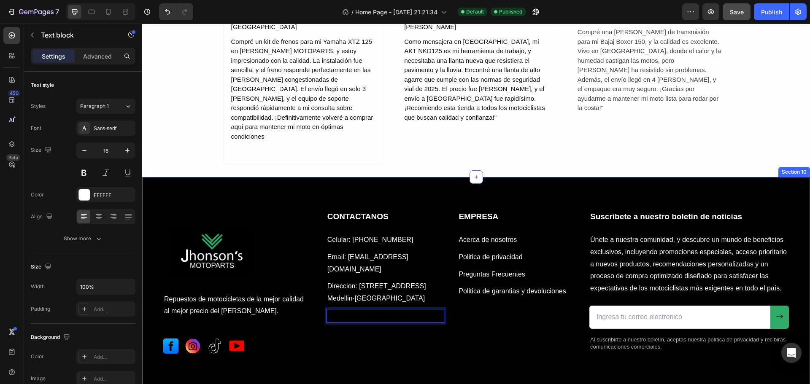
click at [391, 342] on div "Image Repuestos de motocicletas de la mejor calidad al mejor precio del [PERSON…" at bounding box center [476, 309] width 626 height 196
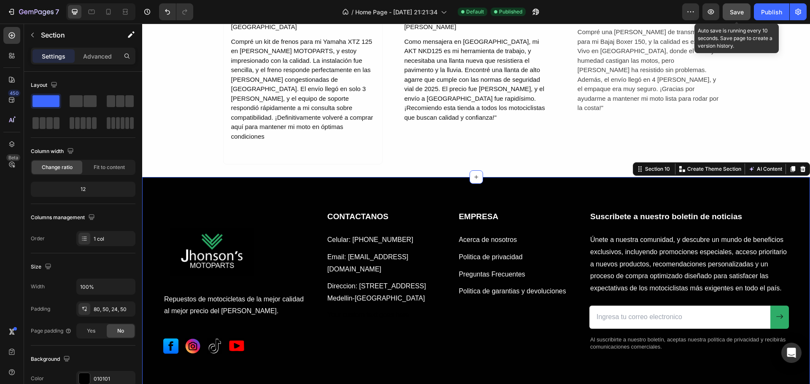
click at [738, 10] on span "Save" at bounding box center [737, 11] width 14 height 7
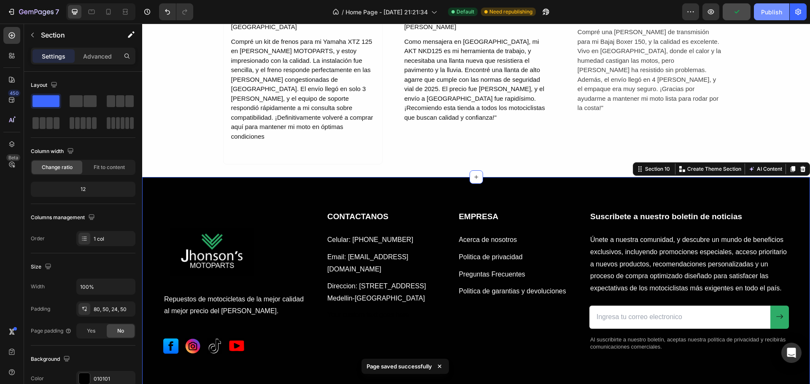
click at [769, 14] on div "Publish" at bounding box center [771, 12] width 21 height 9
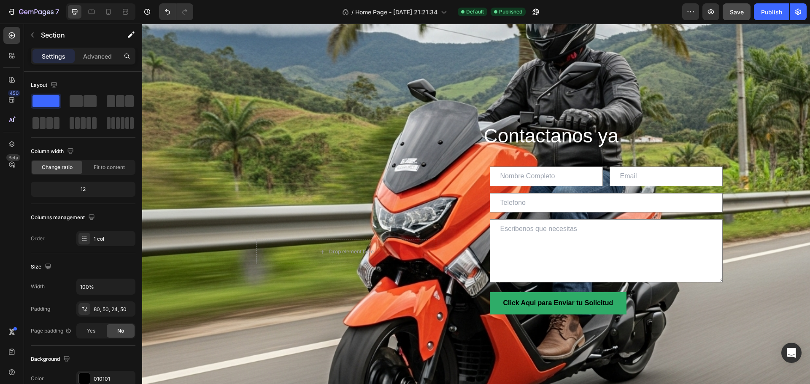
scroll to position [0, 0]
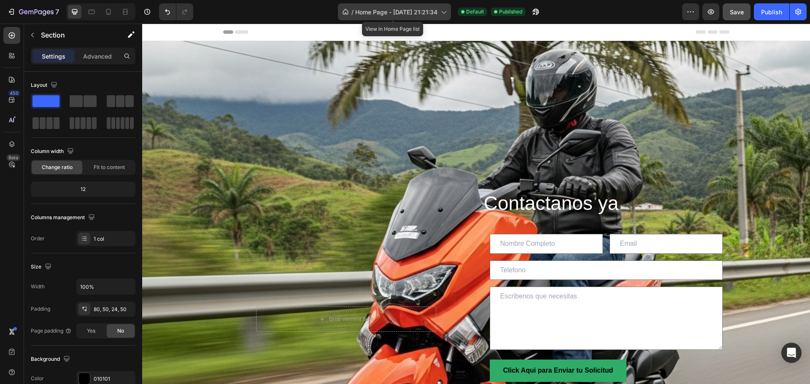
click at [444, 9] on icon at bounding box center [443, 12] width 8 height 8
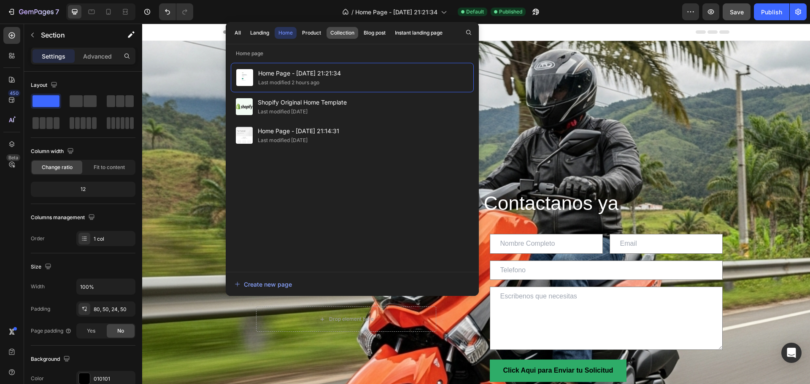
click at [360, 28] on button "Collection" at bounding box center [375, 33] width 30 height 12
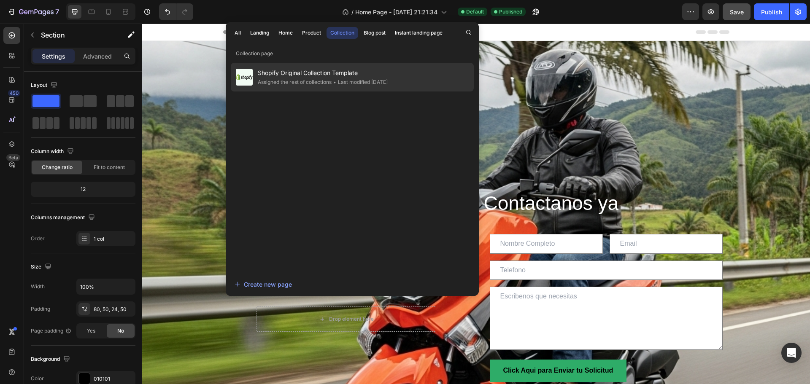
click at [336, 77] on span "Shopify Original Collection Template" at bounding box center [323, 73] width 130 height 10
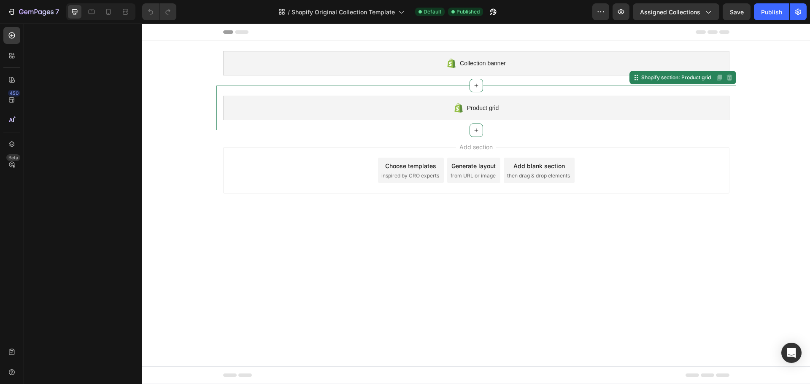
click at [373, 102] on div "Product grid" at bounding box center [476, 108] width 506 height 24
